Goal: Task Accomplishment & Management: Manage account settings

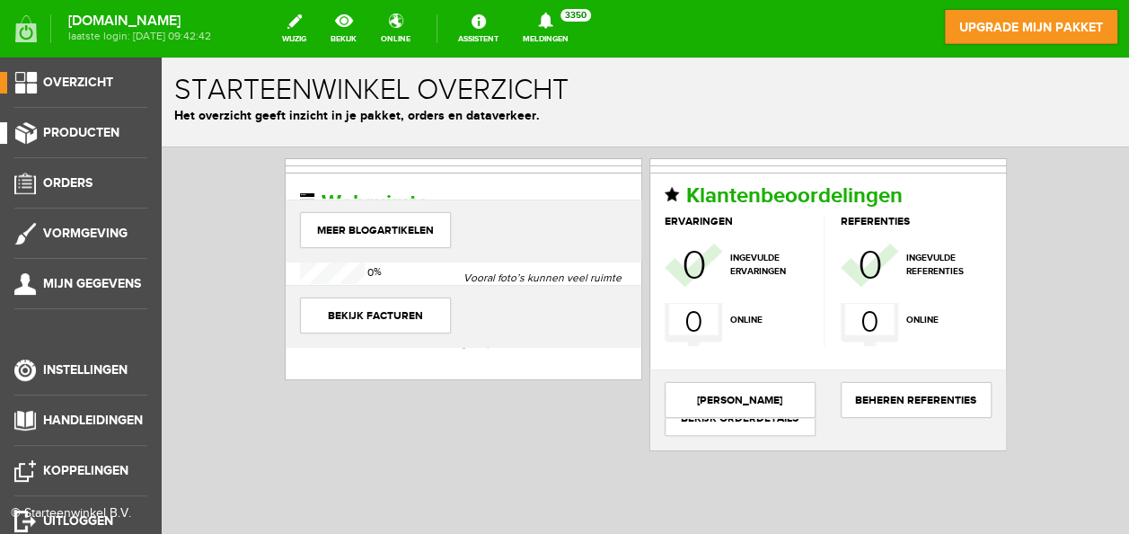
click at [66, 128] on span "Producten" at bounding box center [81, 132] width 76 height 15
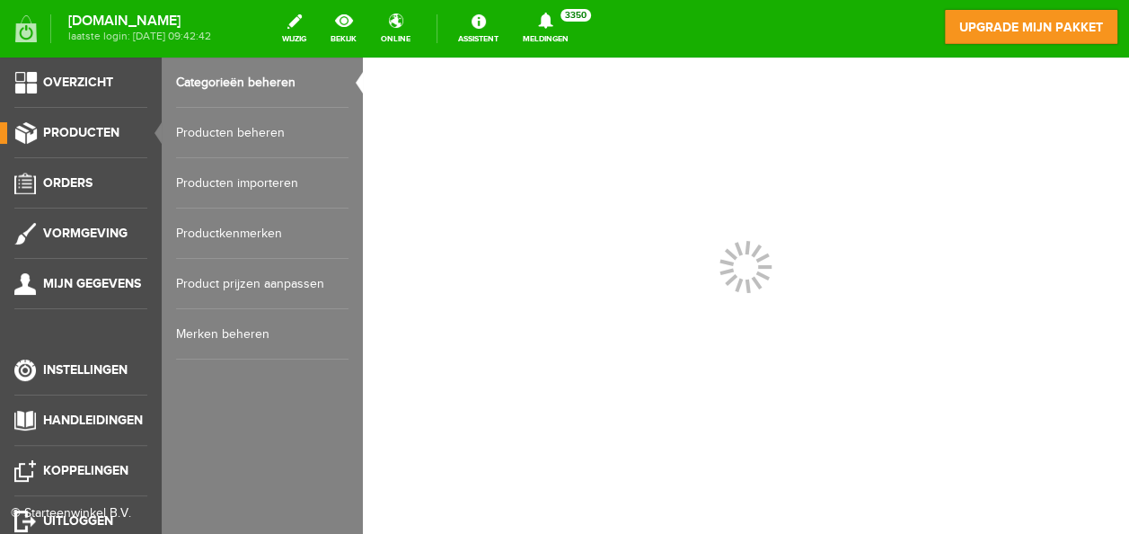
click at [230, 119] on link "Producten beheren" at bounding box center [262, 133] width 172 height 50
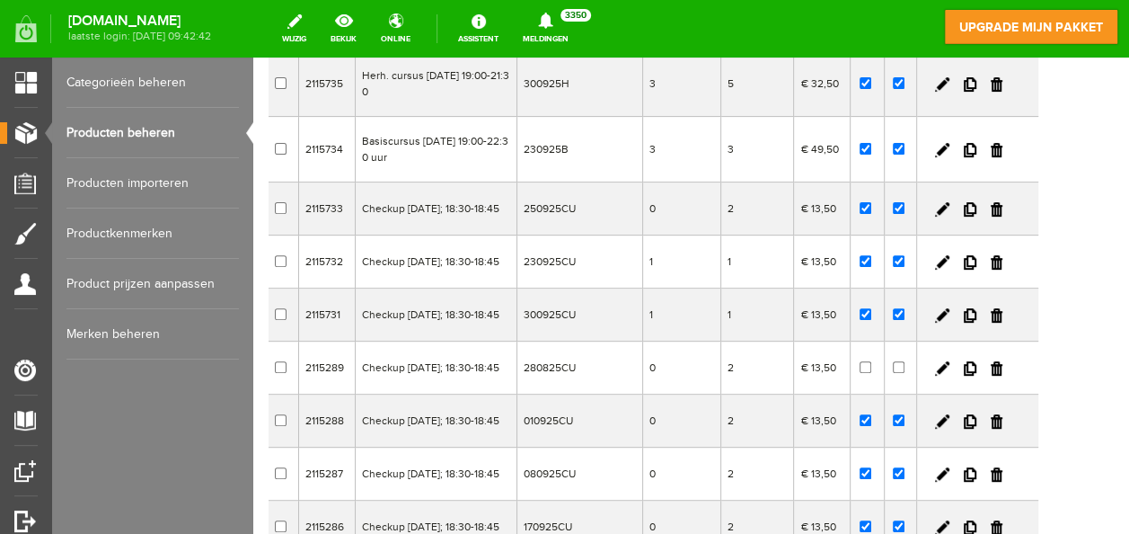
scroll to position [359, 0]
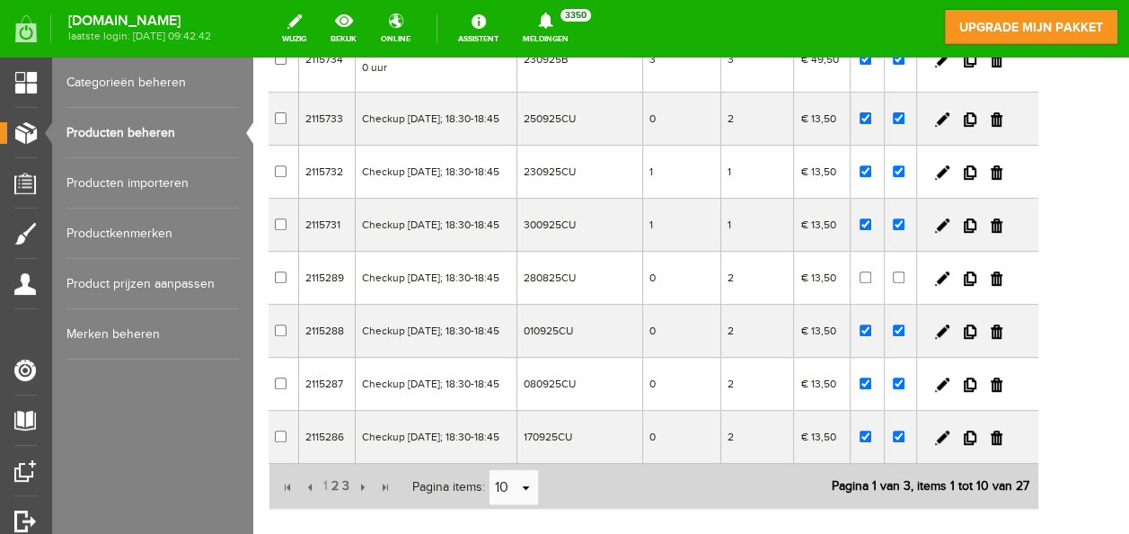
click at [916, 357] on td at bounding box center [900, 330] width 32 height 53
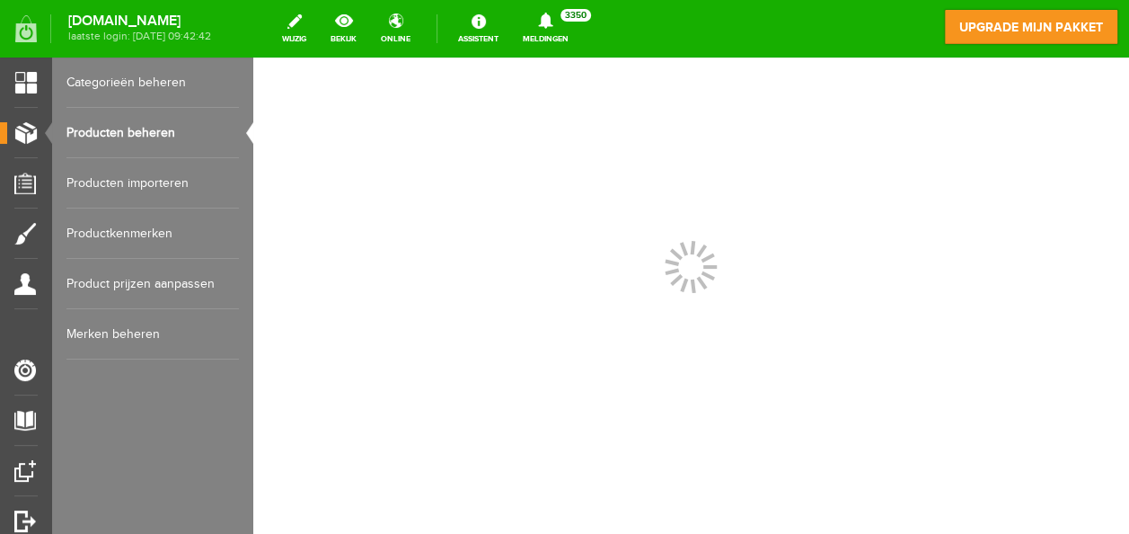
scroll to position [0, 0]
click at [140, 136] on link "Producten beheren" at bounding box center [152, 133] width 172 height 50
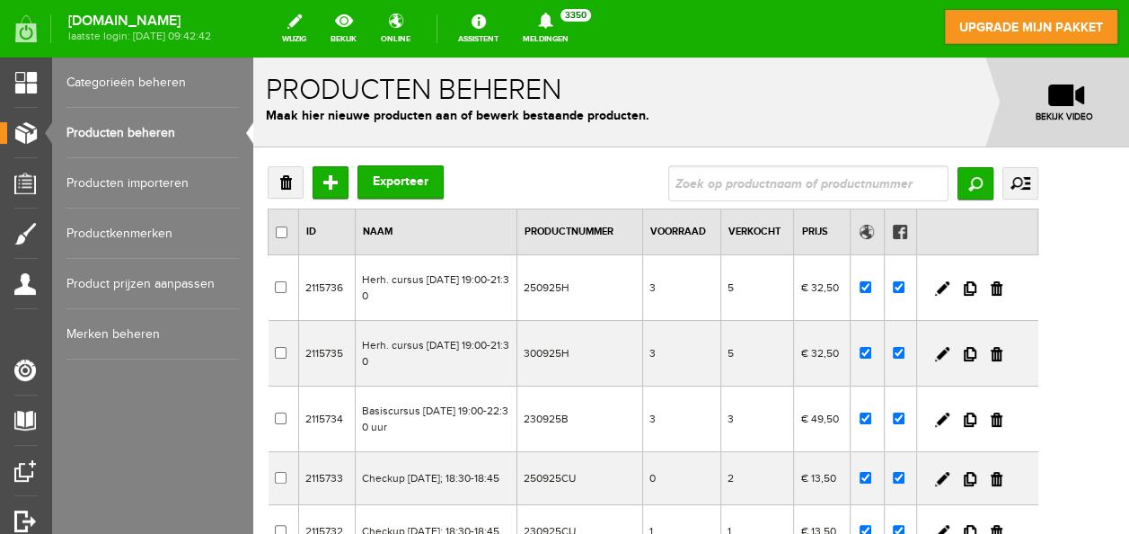
click at [150, 129] on link "Producten beheren" at bounding box center [152, 133] width 172 height 50
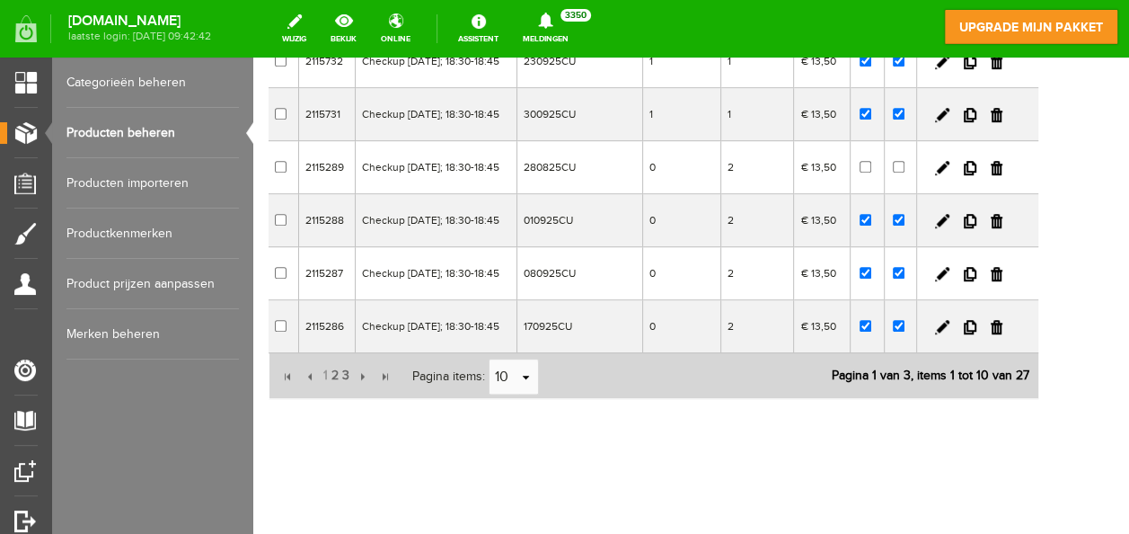
scroll to position [449, 0]
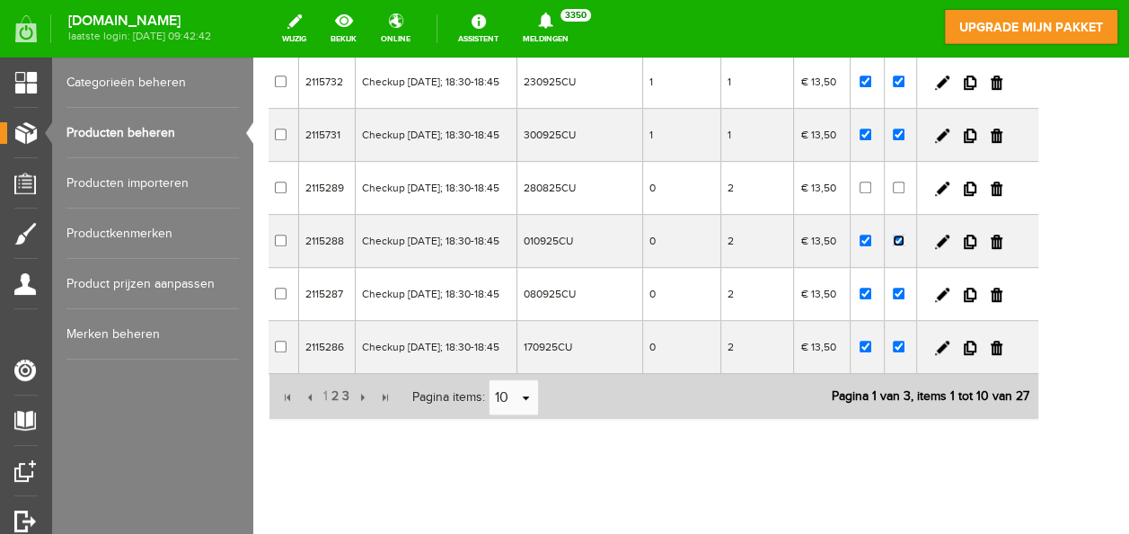
click at [904, 246] on input "checkbox" at bounding box center [899, 240] width 12 height 12
checkbox input "false"
click at [871, 246] on input "checkbox" at bounding box center [866, 240] width 12 height 12
checkbox input "false"
click at [331, 414] on span "2" at bounding box center [335, 396] width 11 height 36
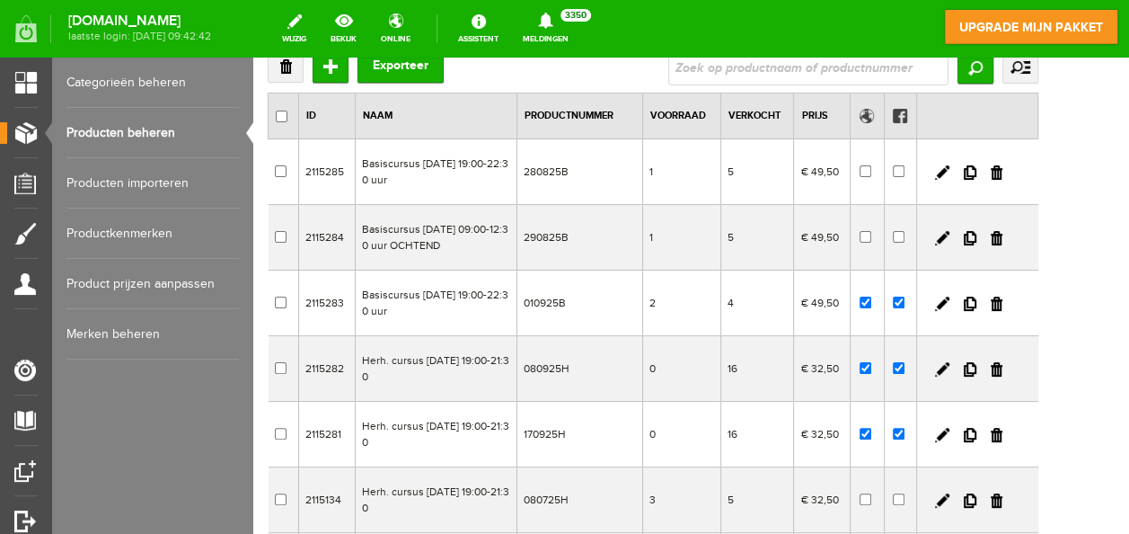
scroll to position [90, 0]
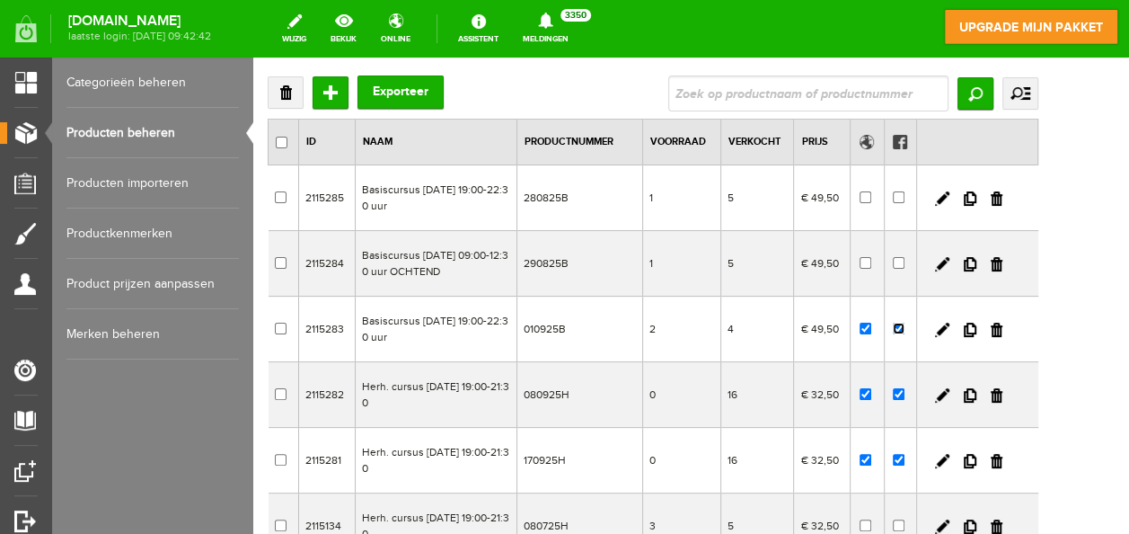
click at [904, 327] on input "checkbox" at bounding box center [899, 328] width 12 height 12
checkbox input "false"
click at [871, 328] on input "checkbox" at bounding box center [866, 328] width 12 height 12
checkbox input "false"
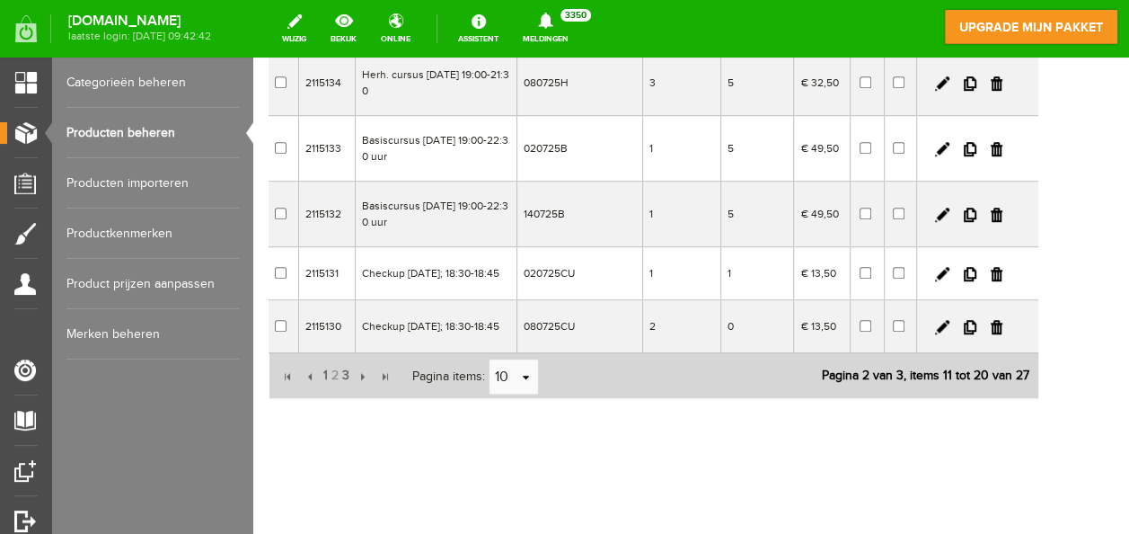
scroll to position [553, 0]
click at [326, 375] on span "1" at bounding box center [326, 375] width 8 height 36
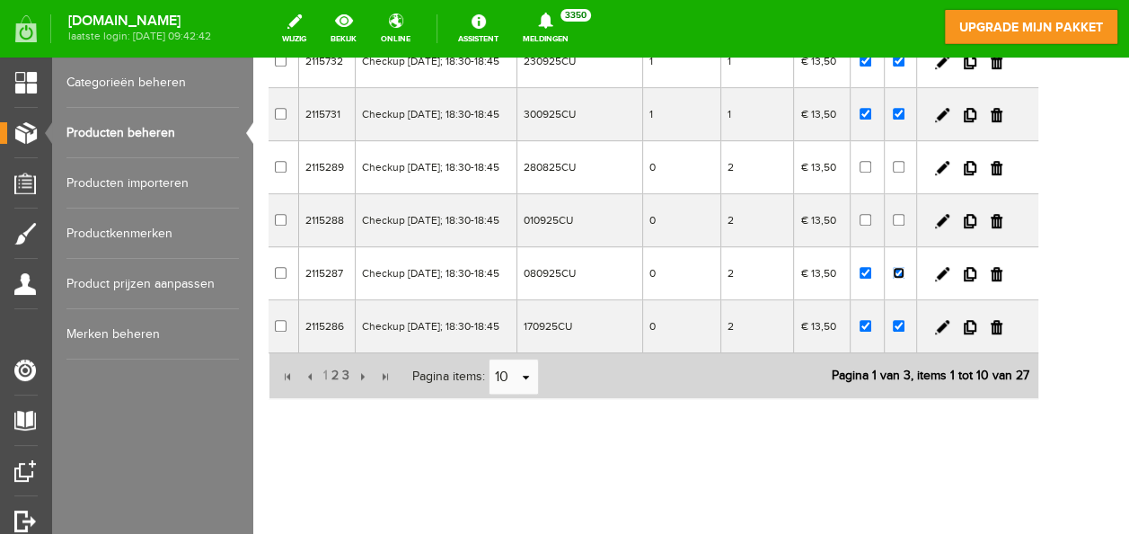
click at [904, 267] on input "checkbox" at bounding box center [899, 273] width 12 height 12
checkbox input "false"
click at [871, 267] on input "checkbox" at bounding box center [866, 273] width 12 height 12
checkbox input "false"
click at [334, 375] on span "2" at bounding box center [335, 375] width 11 height 36
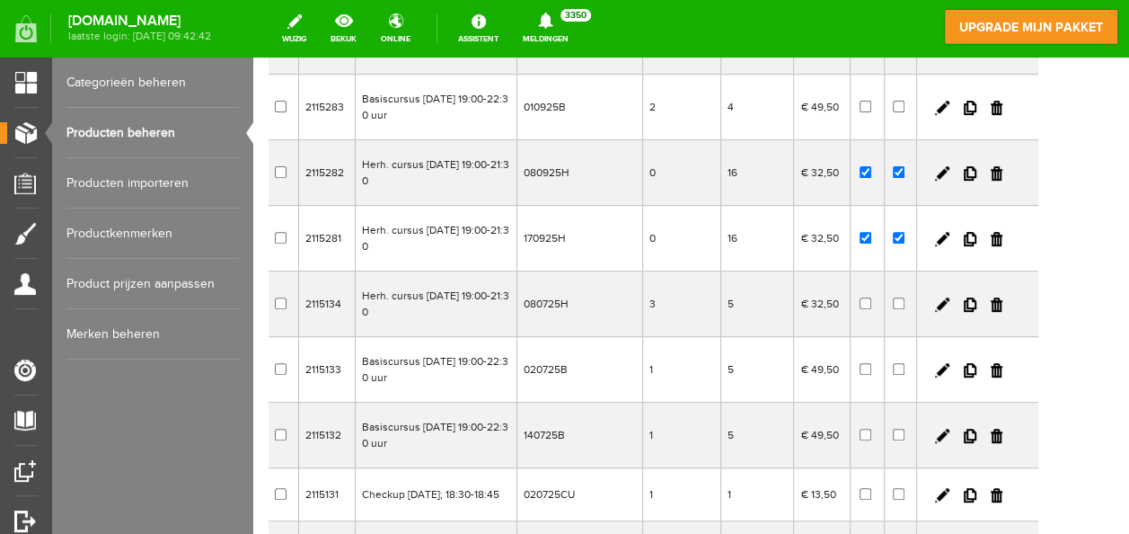
scroll to position [284, 0]
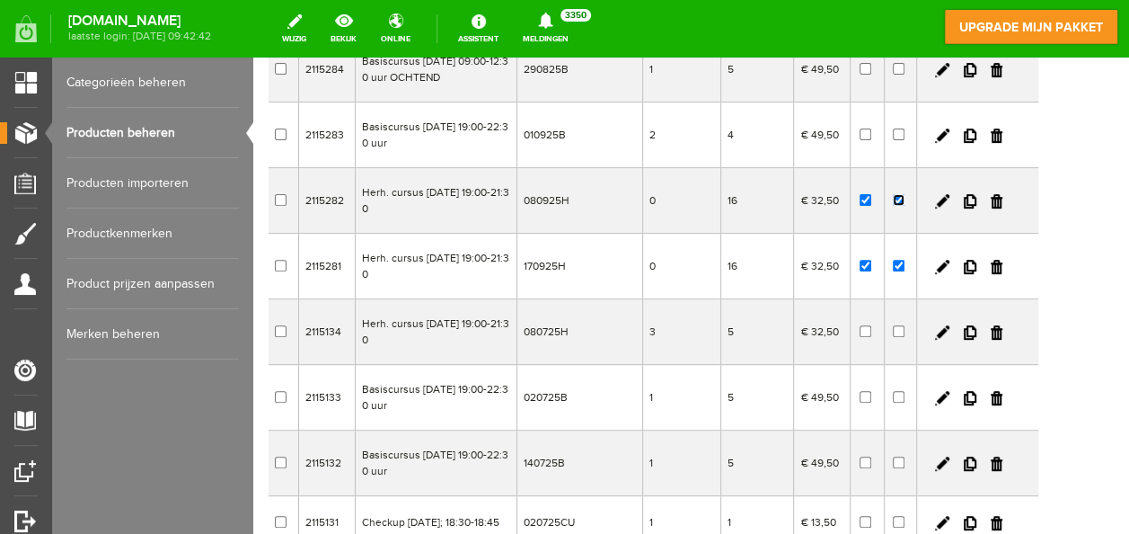
click at [904, 195] on input "checkbox" at bounding box center [899, 200] width 12 height 12
checkbox input "false"
click at [871, 198] on input "checkbox" at bounding box center [866, 200] width 12 height 12
checkbox input "false"
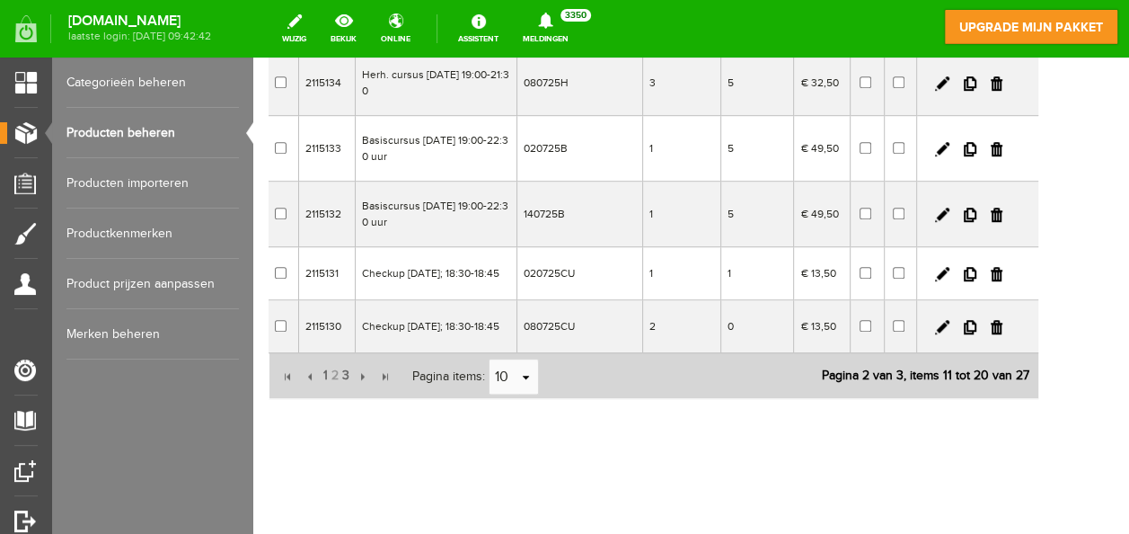
scroll to position [553, 0]
click at [322, 375] on span "1" at bounding box center [326, 375] width 8 height 36
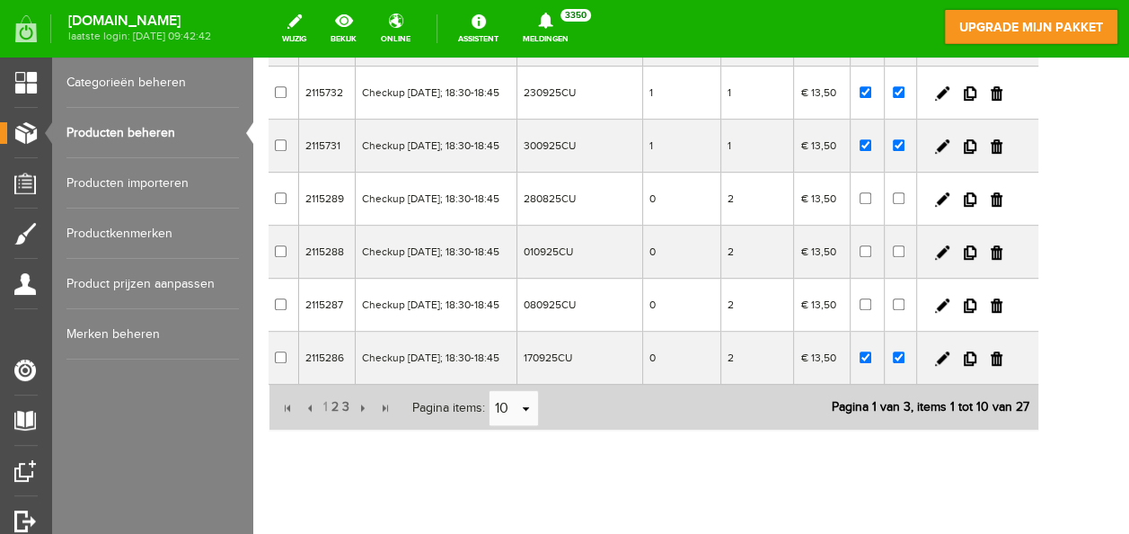
scroll to position [463, 0]
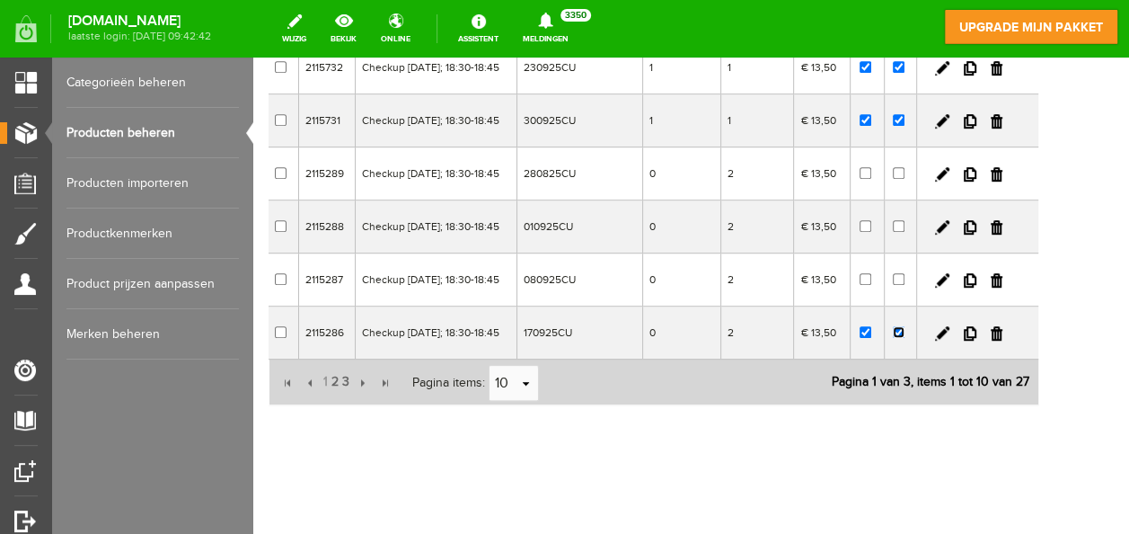
click at [904, 338] on input "checkbox" at bounding box center [899, 332] width 12 height 12
checkbox input "false"
click at [871, 338] on input "checkbox" at bounding box center [866, 332] width 12 height 12
checkbox input "false"
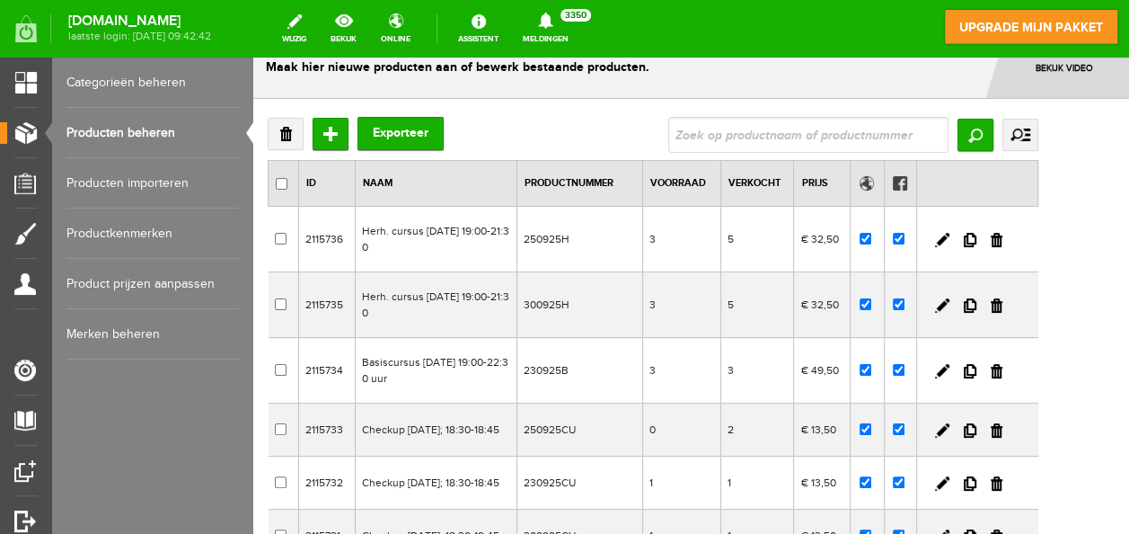
scroll to position [0, 0]
